Goal: Download file/media

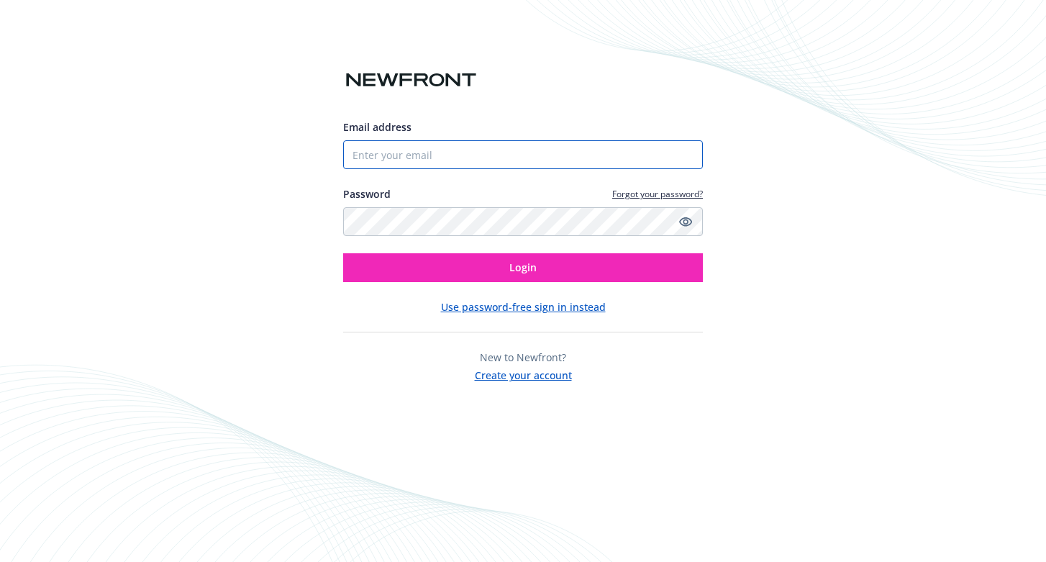
type input "[PERSON_NAME][EMAIL_ADDRESS][DOMAIN_NAME]"
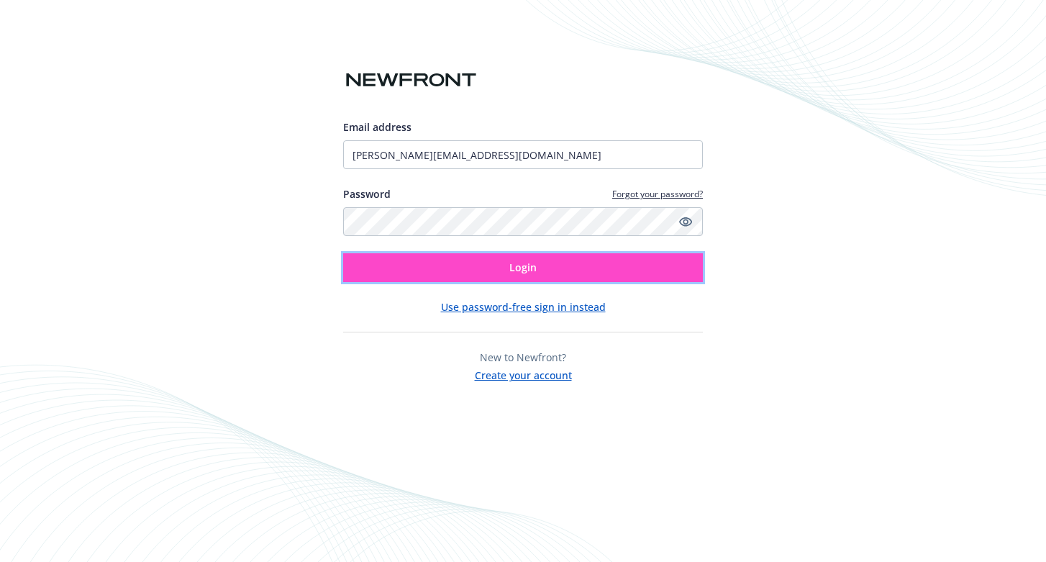
click at [543, 270] on button "Login" at bounding box center [523, 267] width 360 height 29
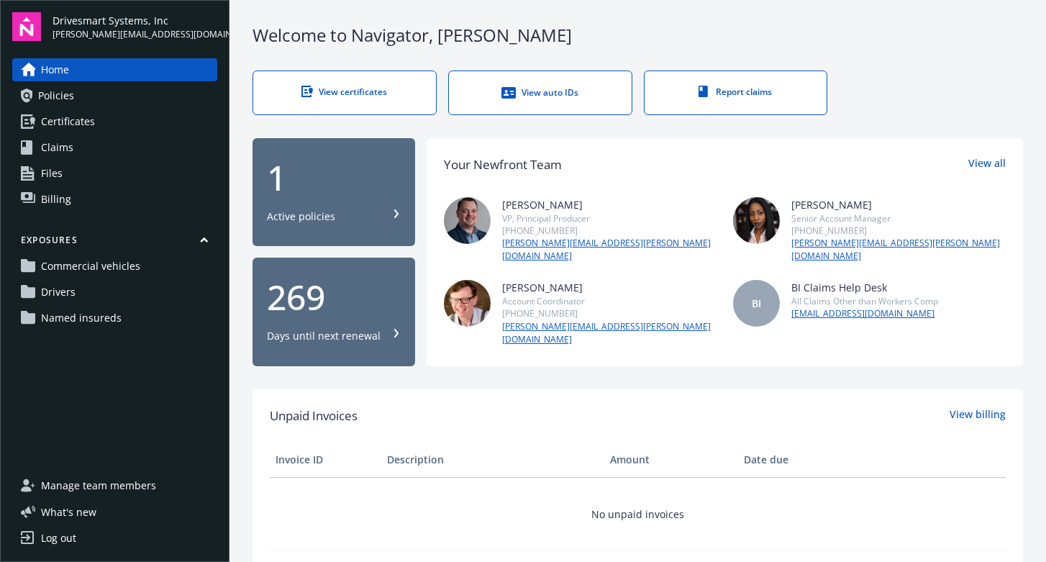
click at [62, 97] on span "Policies" at bounding box center [56, 95] width 36 height 23
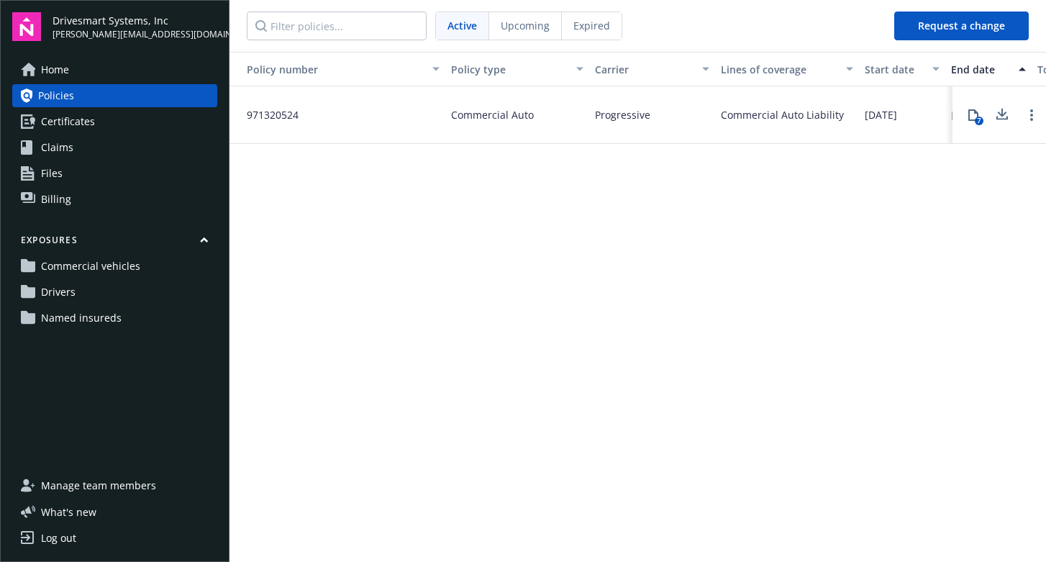
click at [981, 119] on div "7" at bounding box center [979, 121] width 9 height 9
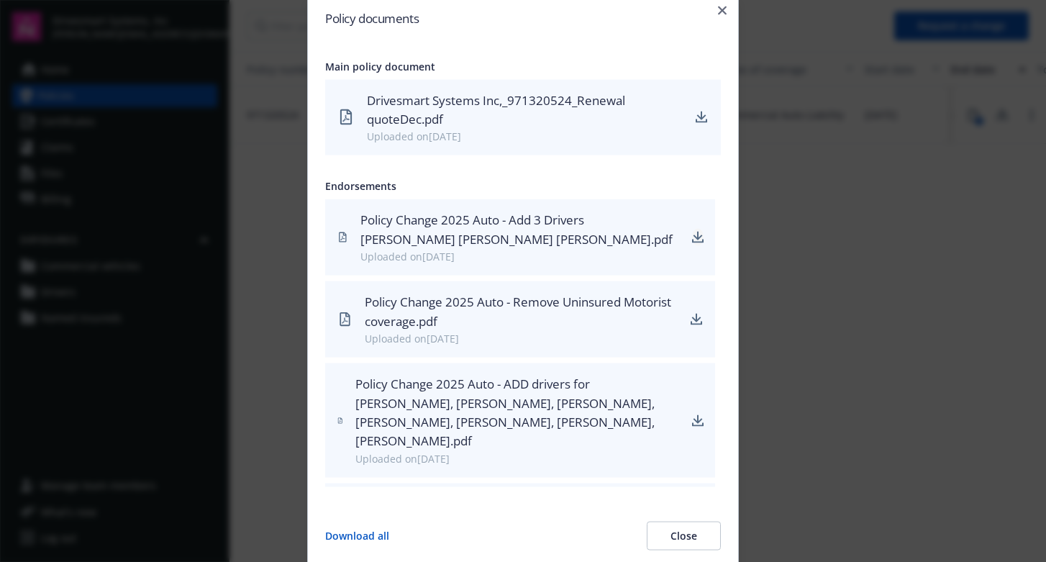
click at [699, 238] on icon "download" at bounding box center [698, 236] width 9 height 9
drag, startPoint x: 707, startPoint y: 250, endPoint x: 697, endPoint y: 243, distance: 13.0
click at [700, 245] on div "Policy Change 2025 Auto - Add 3 Drivers Jana Strickland Christopher Harrell Bre…" at bounding box center [520, 237] width 390 height 76
click at [697, 243] on icon "download" at bounding box center [698, 242] width 12 height 4
